Goal: Obtain resource: Obtain resource

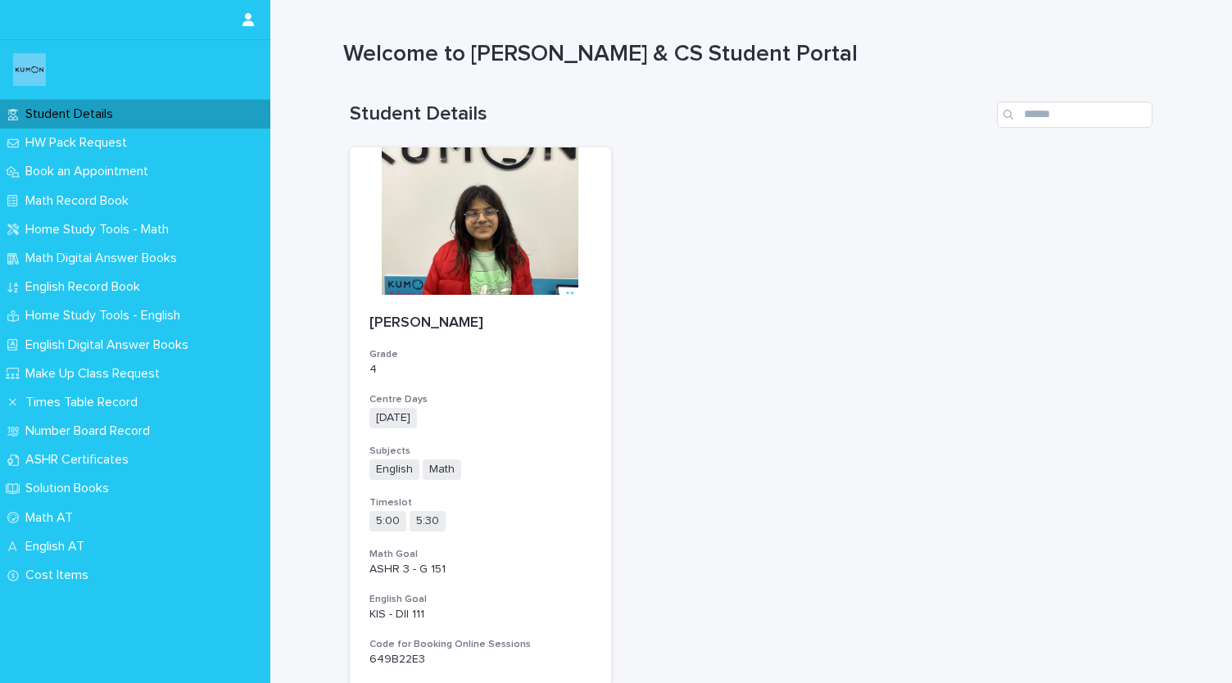
scroll to position [9, 0]
click at [170, 263] on p "Math Digital Answer Books" at bounding box center [104, 259] width 171 height 16
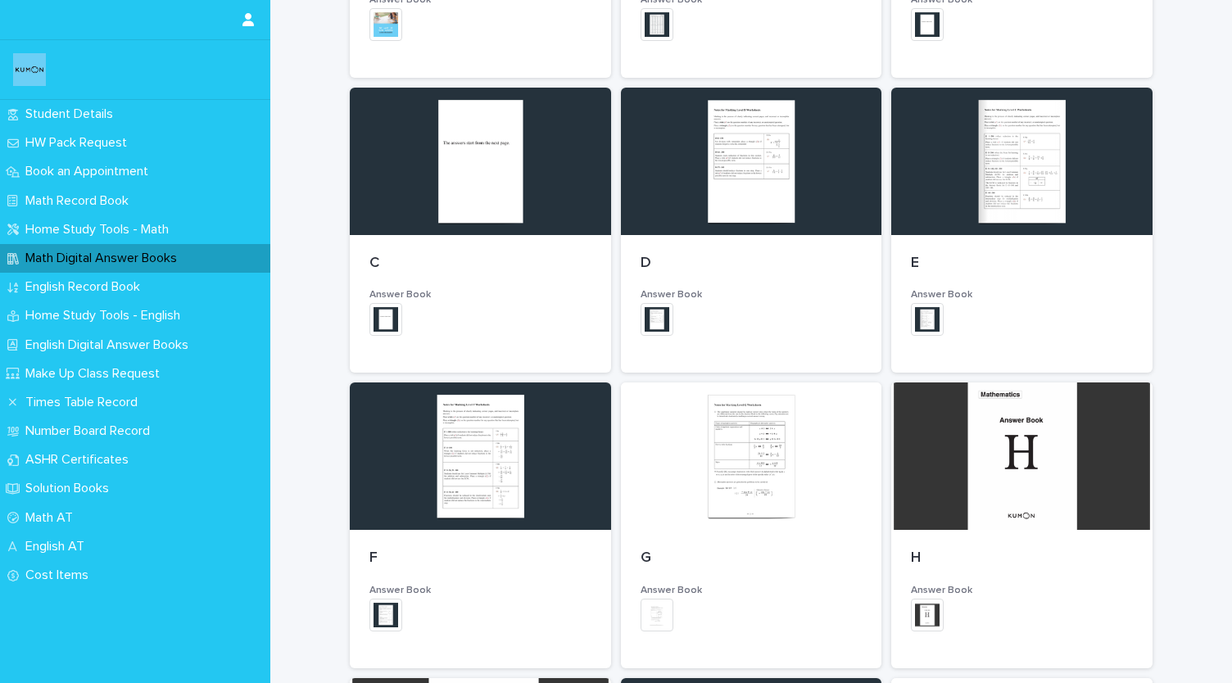
scroll to position [469, 0]
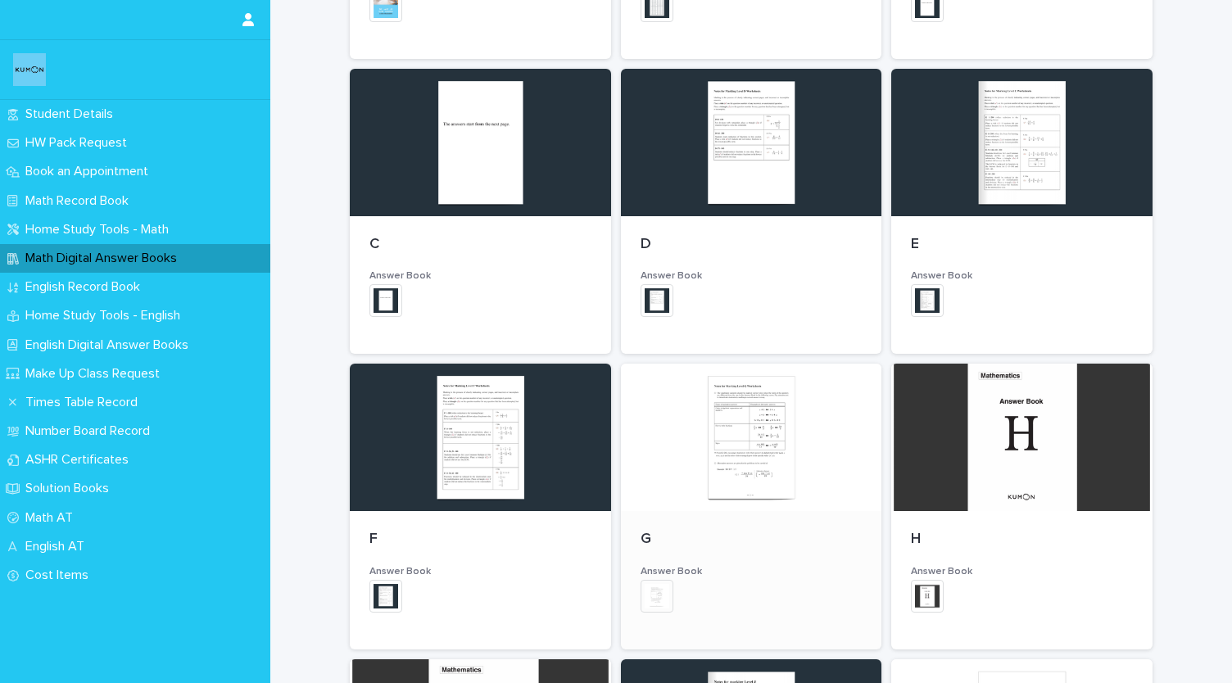
click at [719, 475] on div at bounding box center [751, 437] width 261 height 147
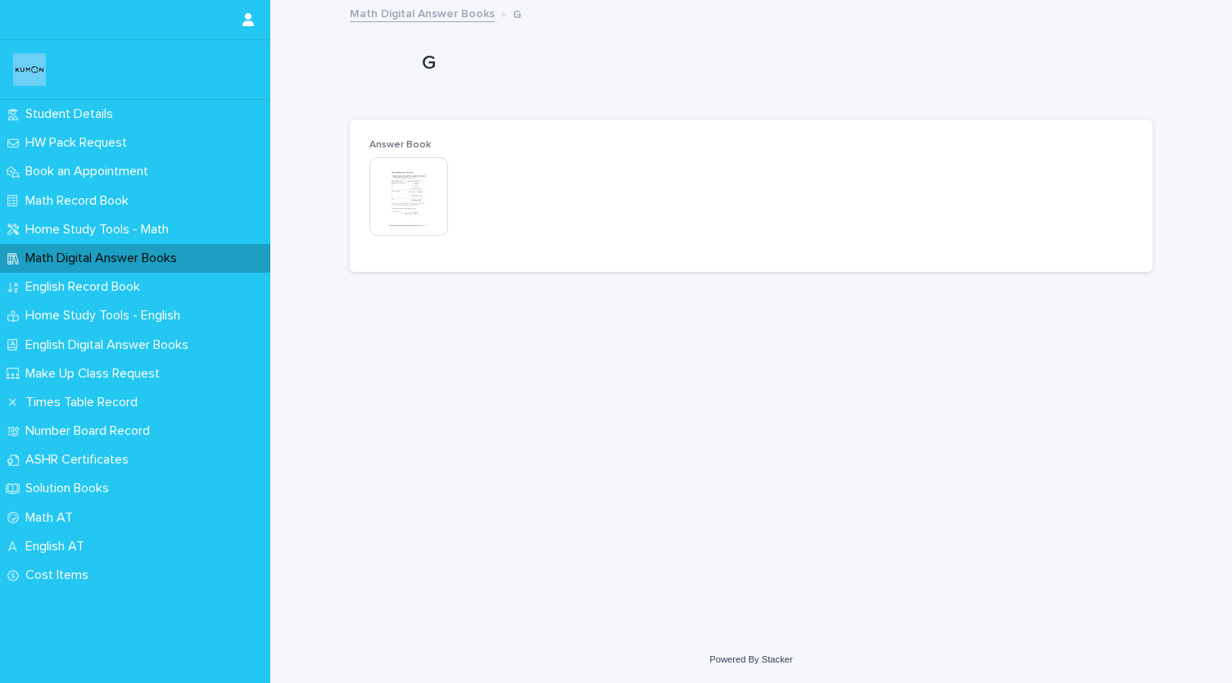
click at [421, 189] on img at bounding box center [408, 196] width 79 height 79
